Goal: Information Seeking & Learning: Check status

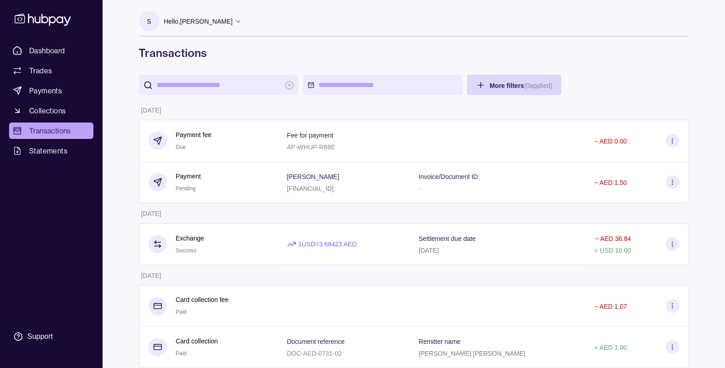
click at [218, 23] on p "Hello, [PERSON_NAME]" at bounding box center [198, 21] width 69 height 10
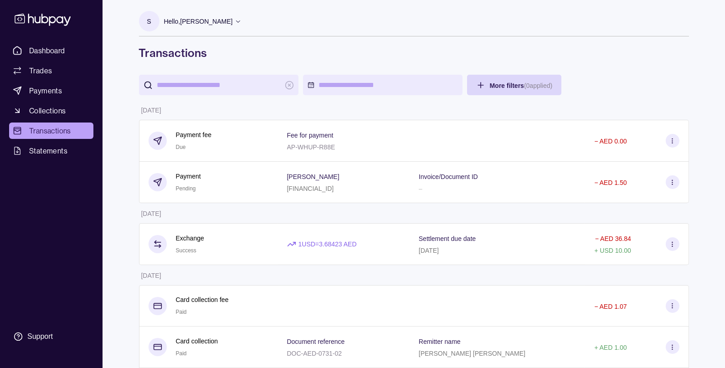
click at [206, 24] on p "Hello, [PERSON_NAME]" at bounding box center [198, 21] width 69 height 10
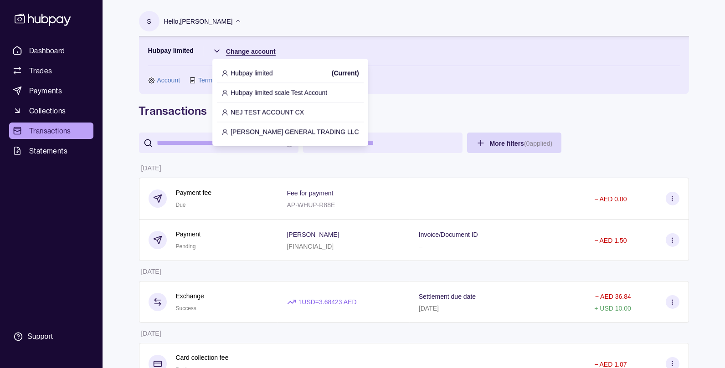
click at [258, 134] on p "[PERSON_NAME] GENERAL TRADING LLC" at bounding box center [295, 132] width 129 height 10
